Goal: Find specific page/section: Find specific page/section

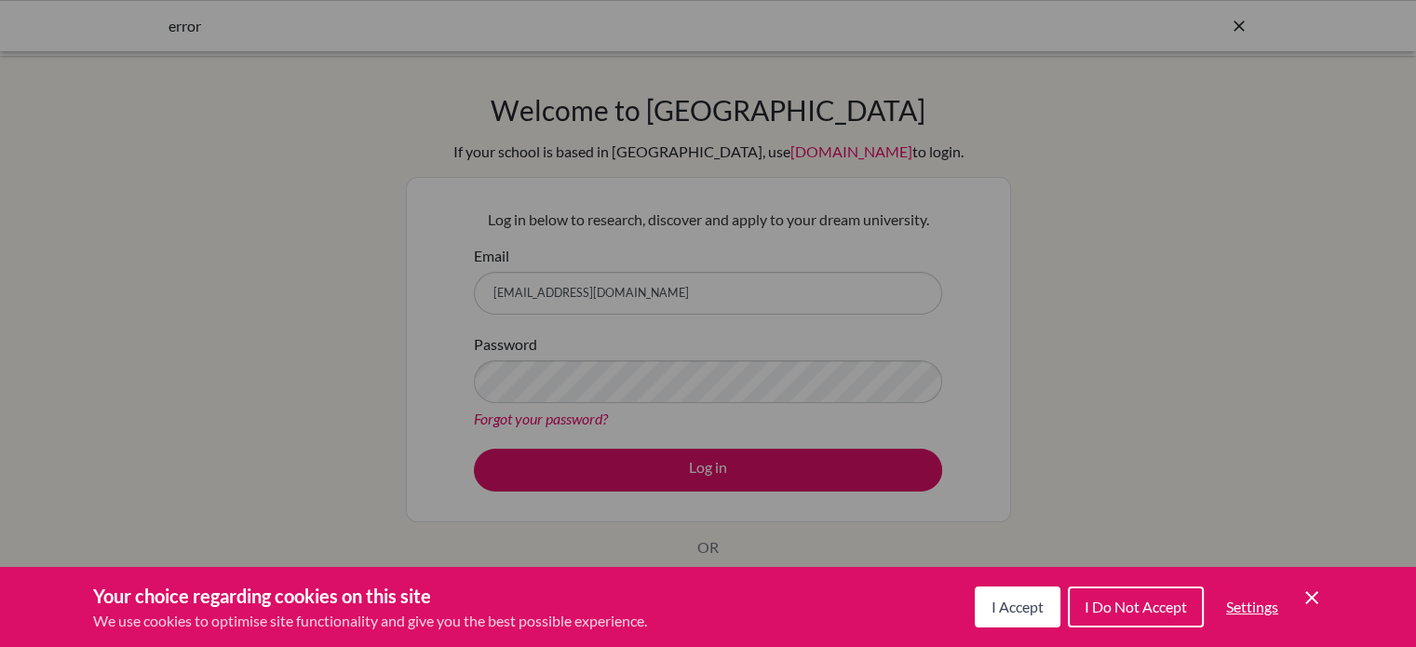
click at [1020, 614] on span "I Accept" at bounding box center [1017, 607] width 52 height 18
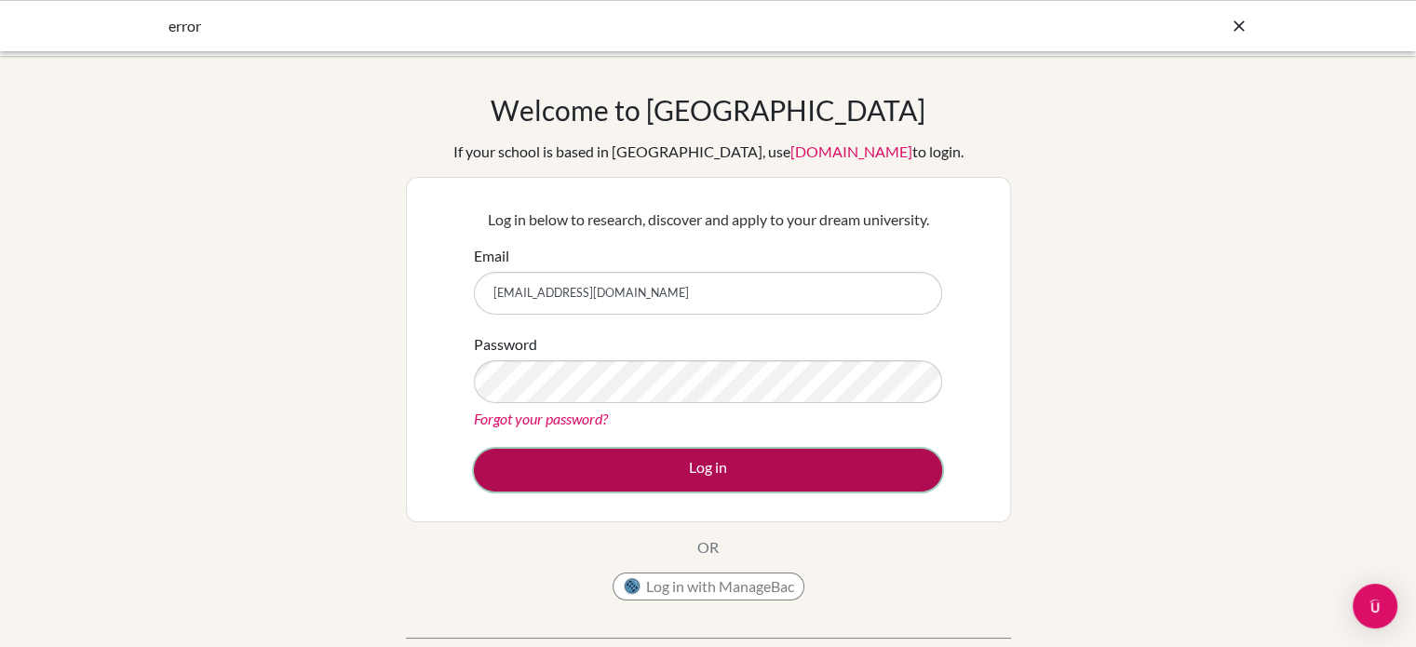
click at [733, 471] on button "Log in" at bounding box center [708, 470] width 468 height 43
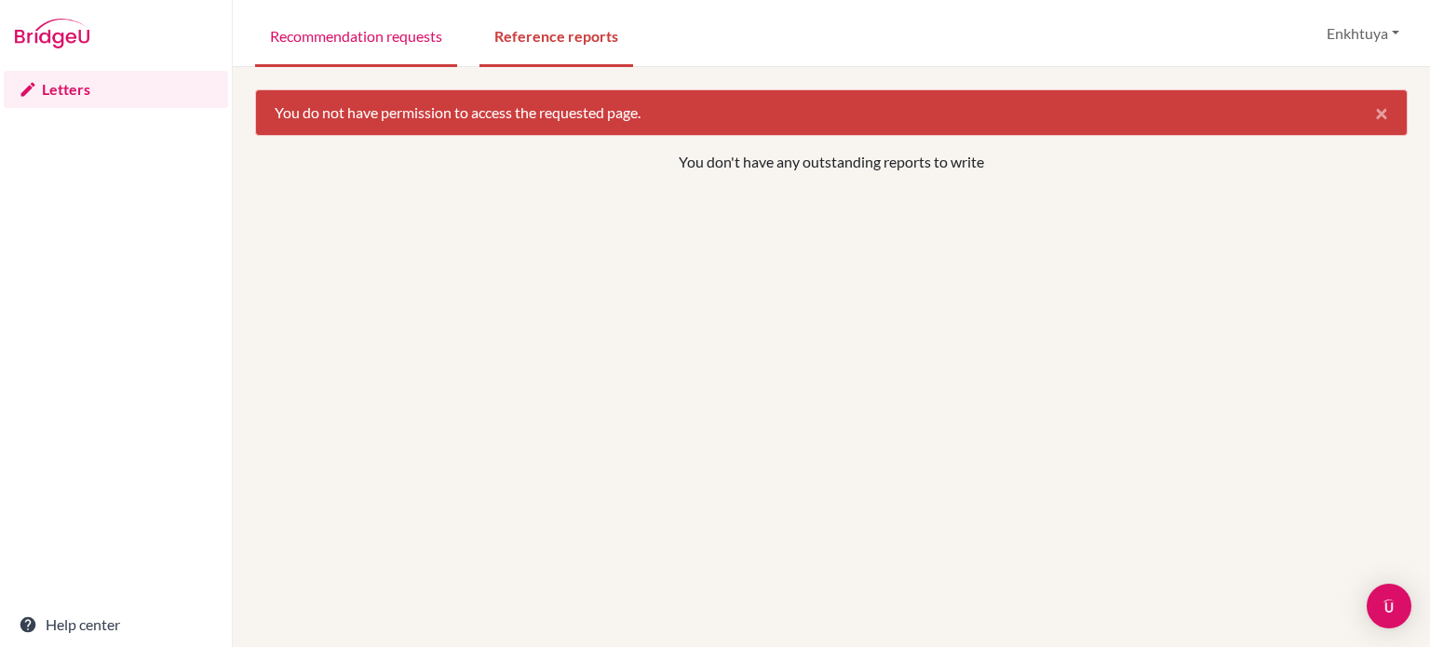
click at [324, 44] on link "Recommendation requests" at bounding box center [356, 35] width 202 height 64
